Goal: Information Seeking & Learning: Compare options

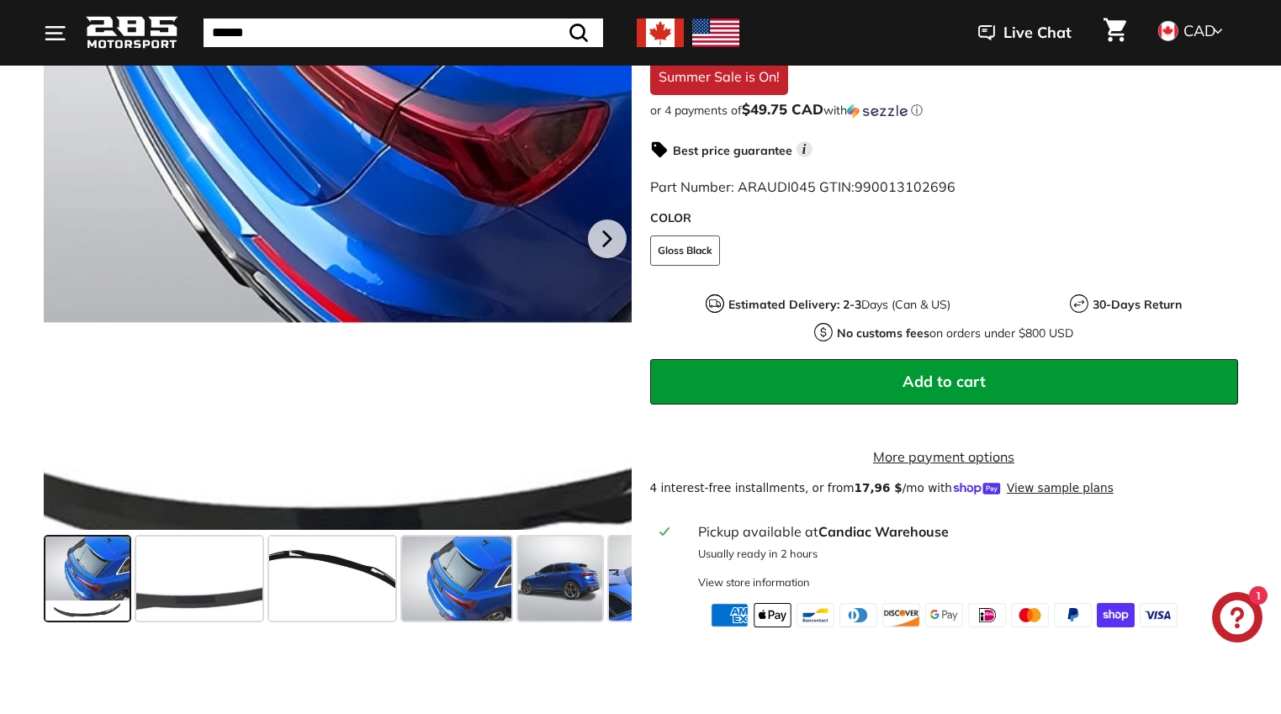
scroll to position [417, 0]
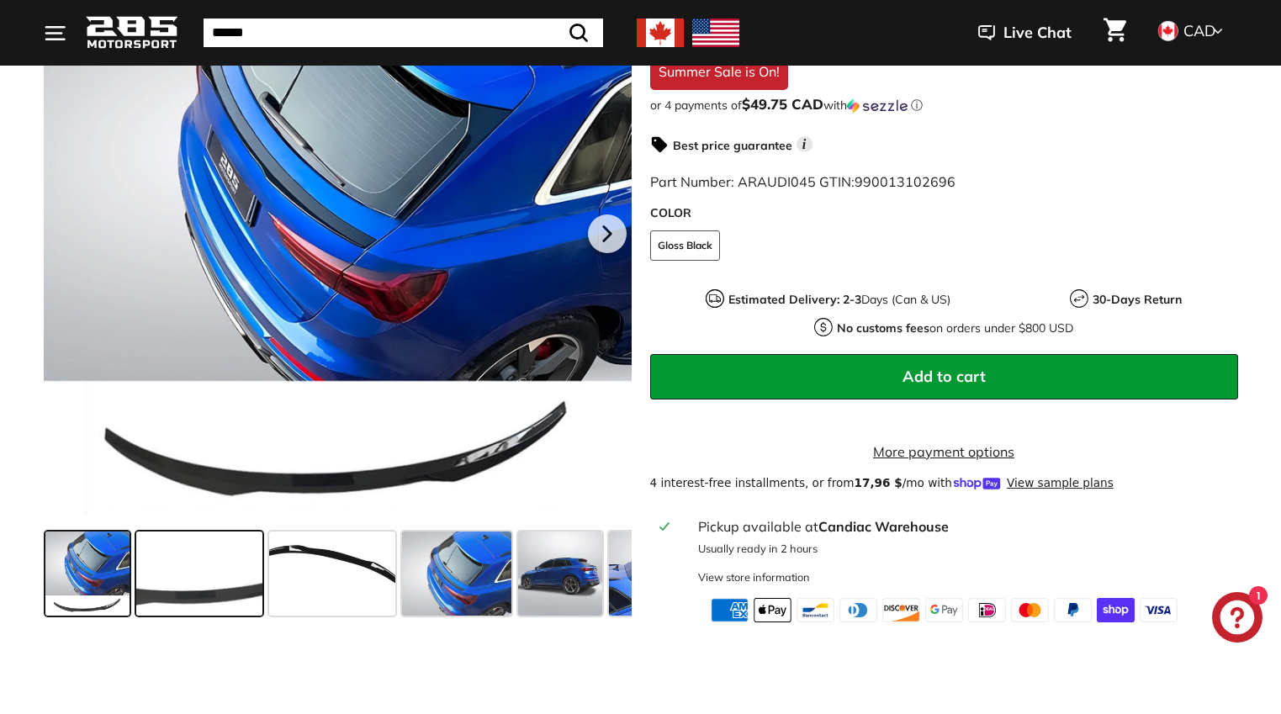
click at [203, 574] on span at bounding box center [199, 573] width 126 height 84
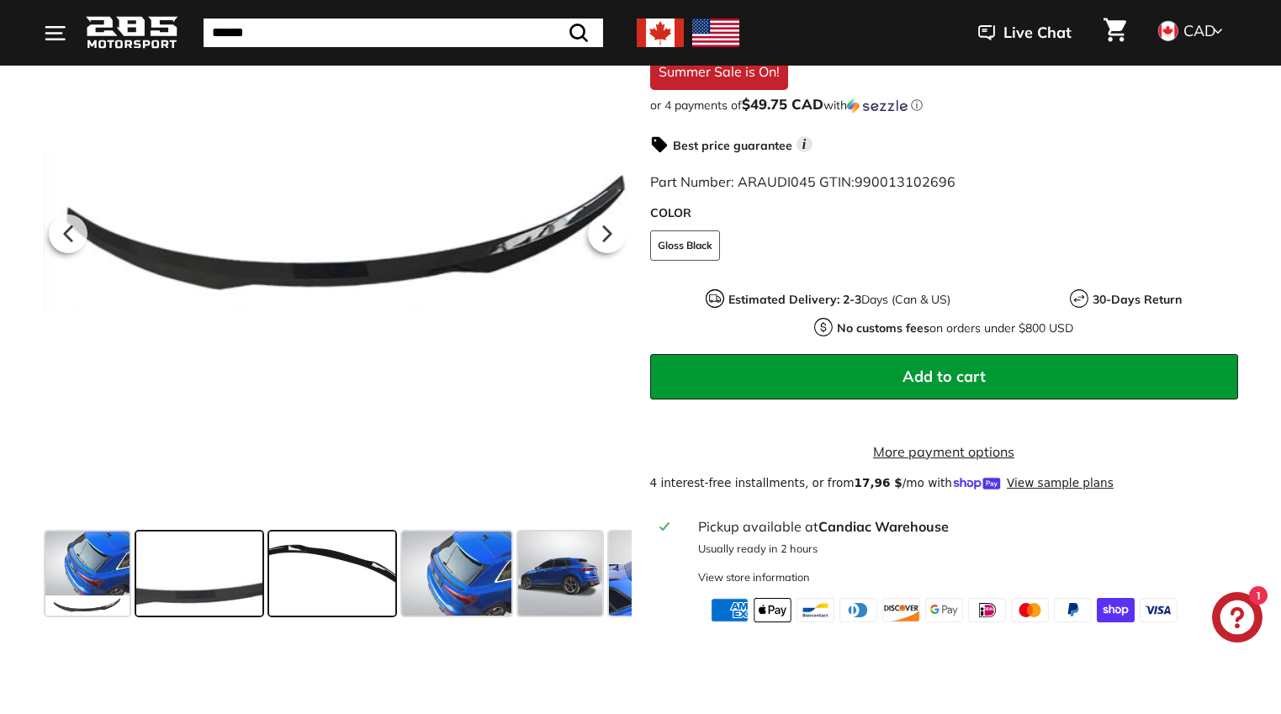
click at [330, 578] on span at bounding box center [332, 573] width 126 height 84
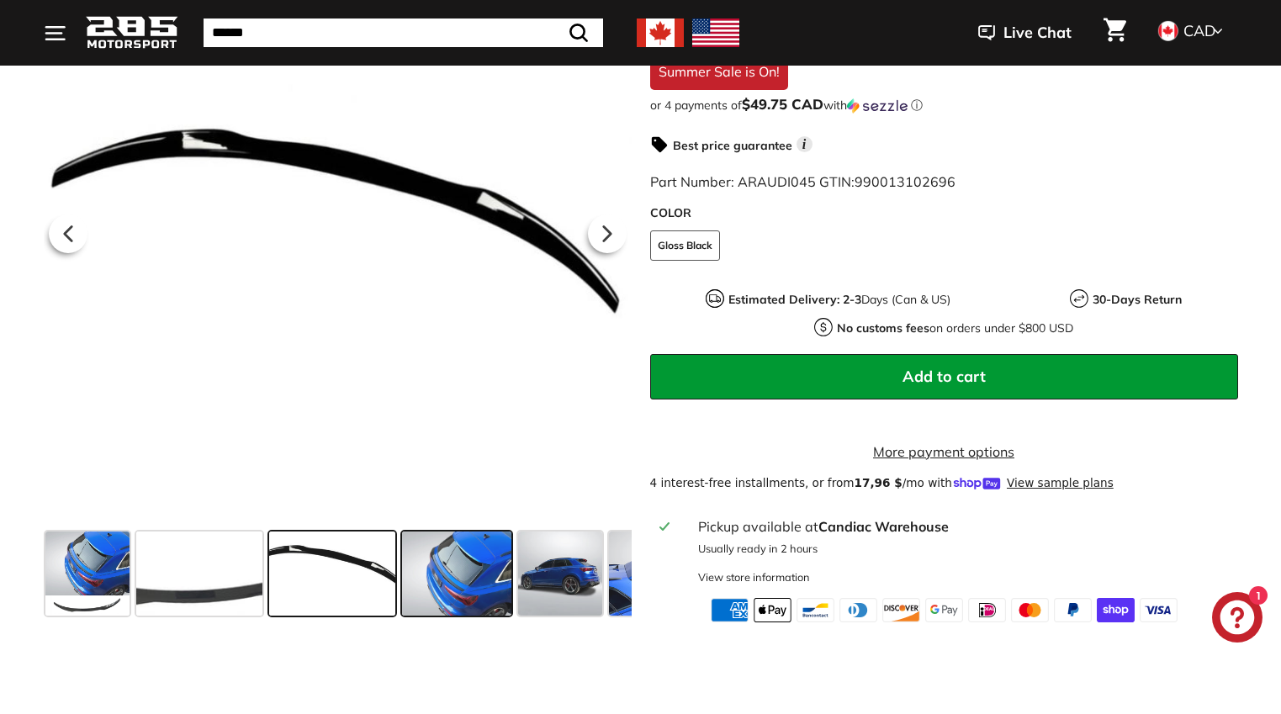
click at [460, 579] on span at bounding box center [457, 573] width 110 height 84
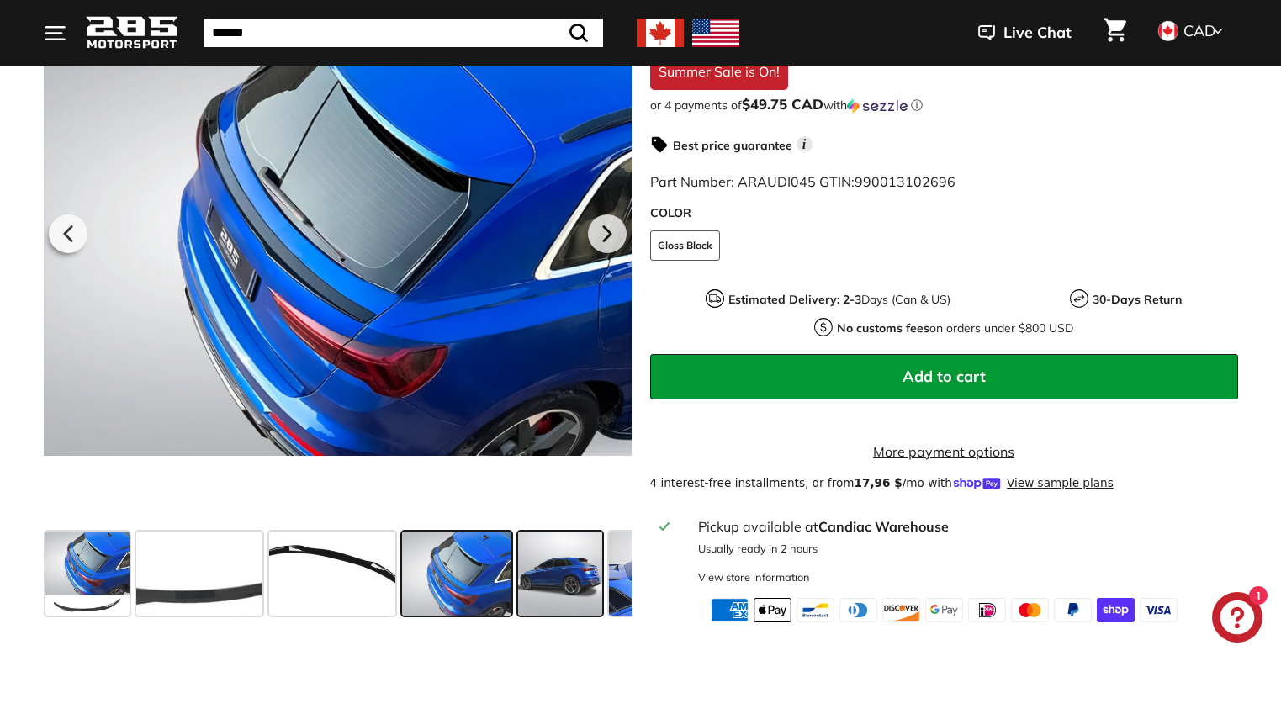
click at [560, 594] on span at bounding box center [560, 573] width 84 height 84
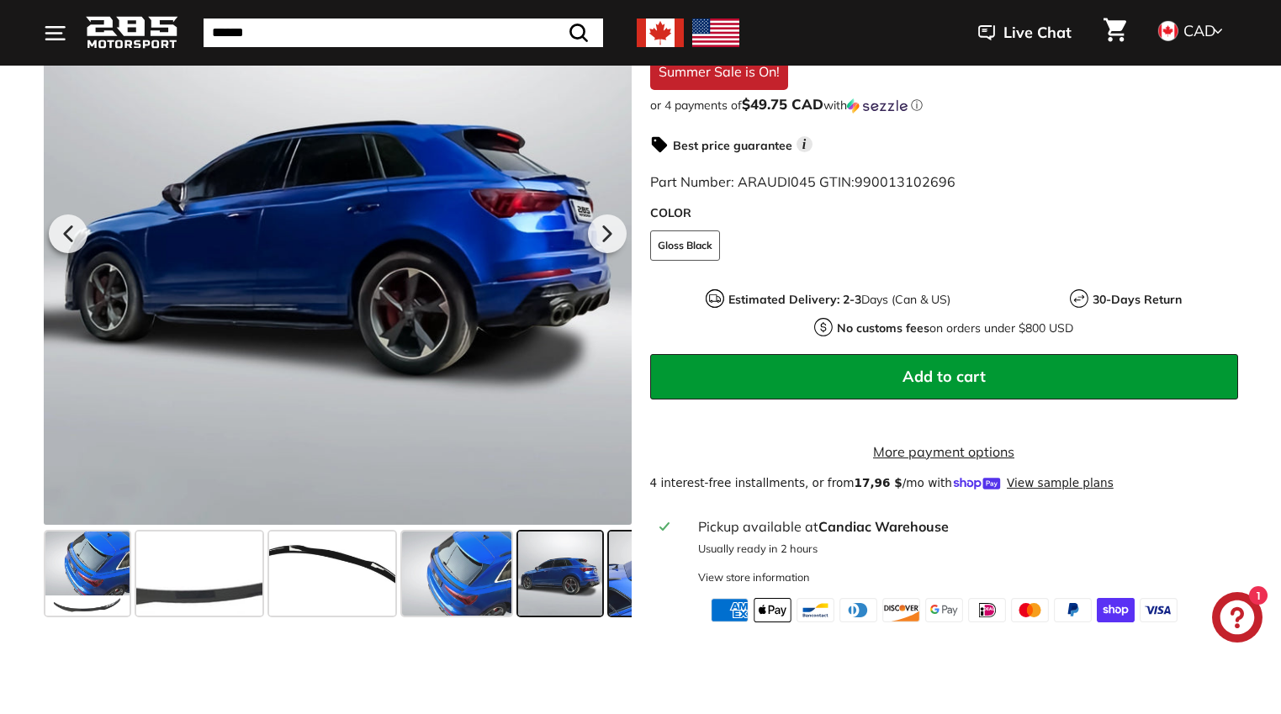
click at [615, 599] on span at bounding box center [651, 573] width 84 height 84
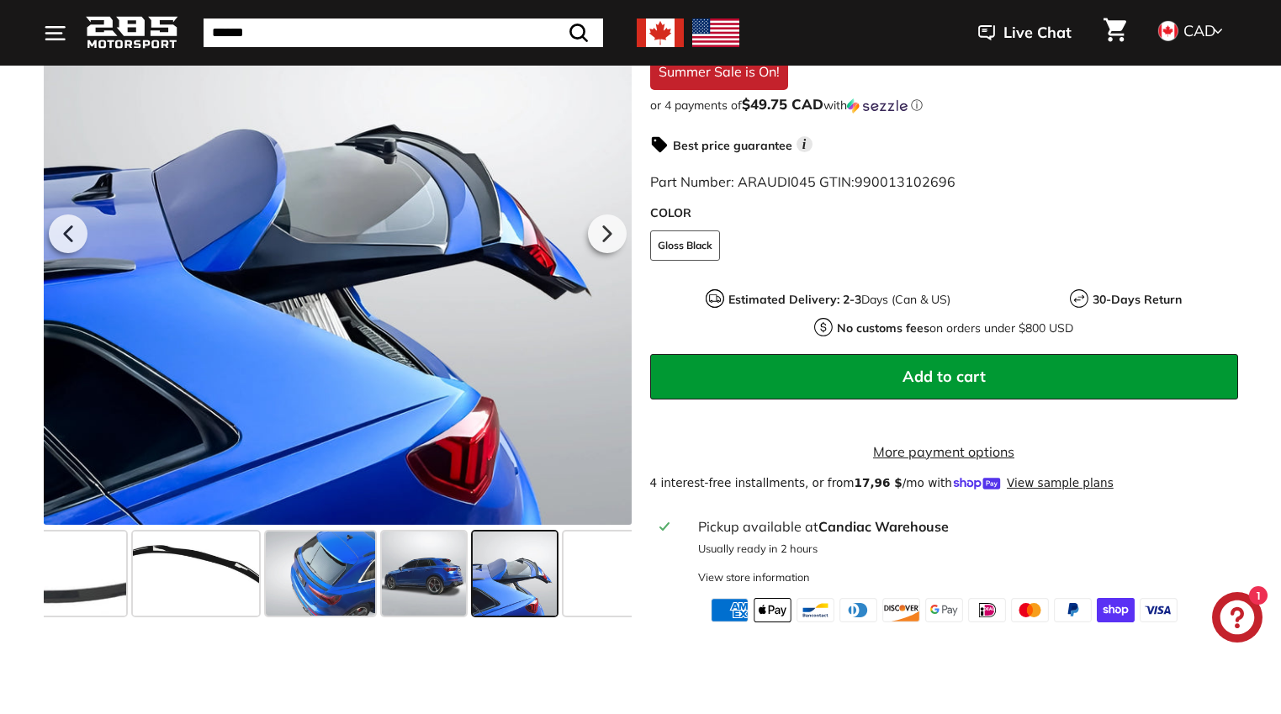
scroll to position [0, 156]
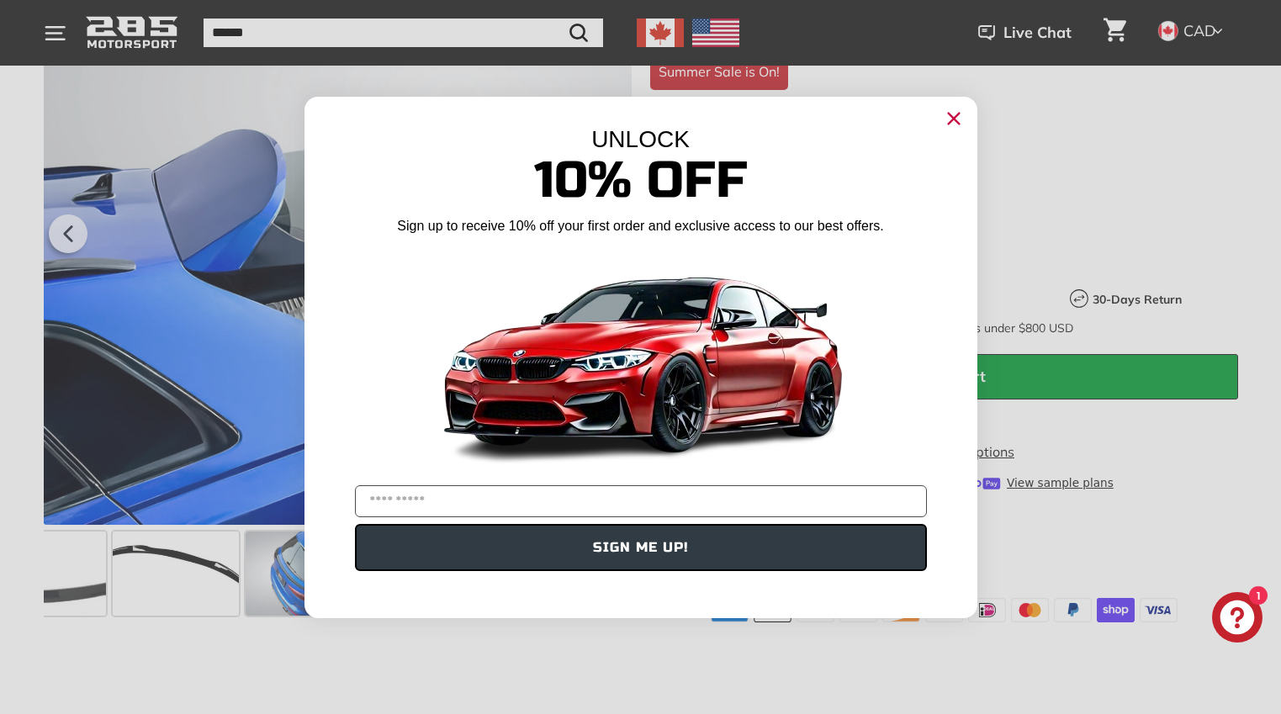
click at [954, 116] on circle "Close dialog" at bounding box center [952, 117] width 25 height 25
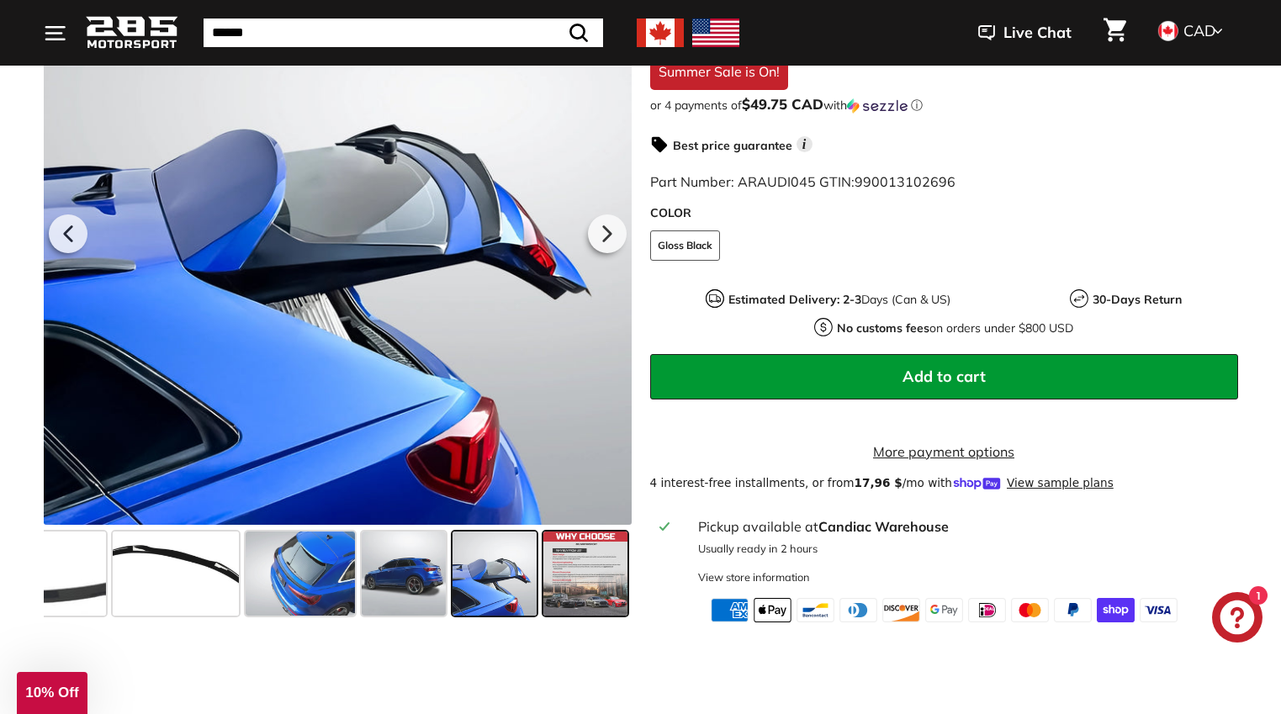
click at [572, 589] on span at bounding box center [585, 573] width 84 height 84
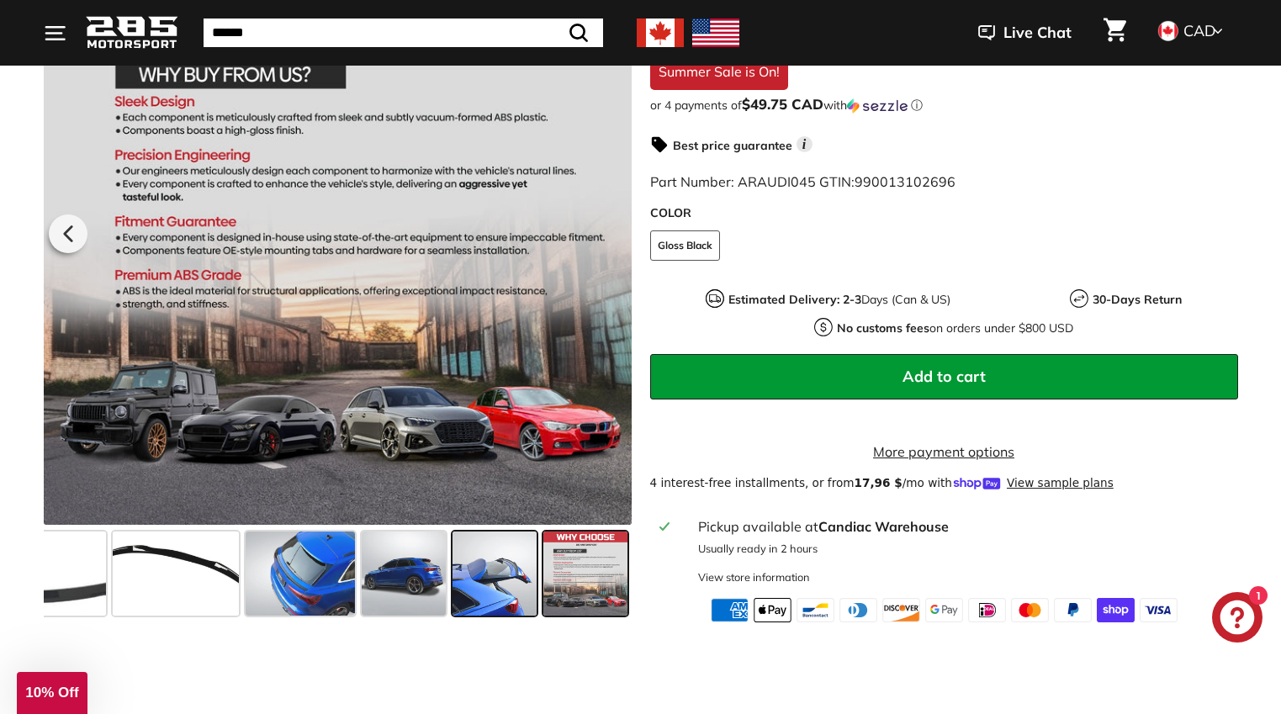
click at [510, 589] on span at bounding box center [494, 573] width 84 height 84
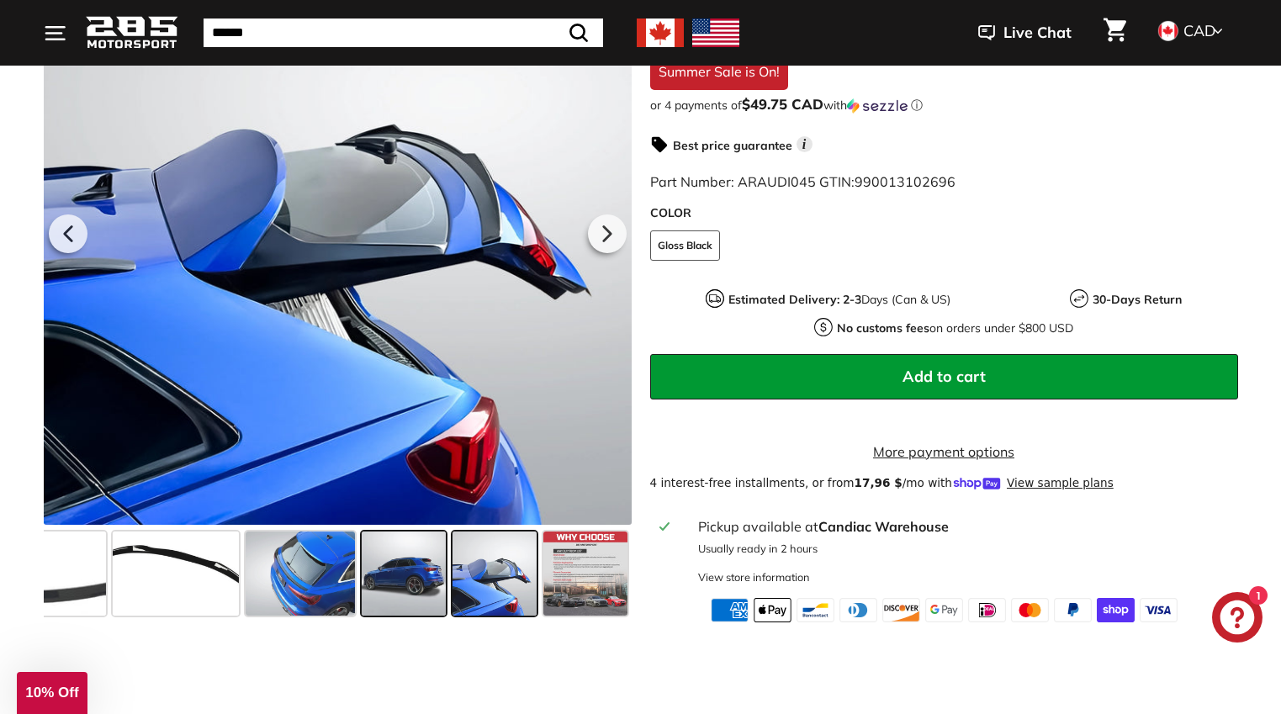
click at [422, 593] on span at bounding box center [404, 573] width 84 height 84
